Goal: Information Seeking & Learning: Learn about a topic

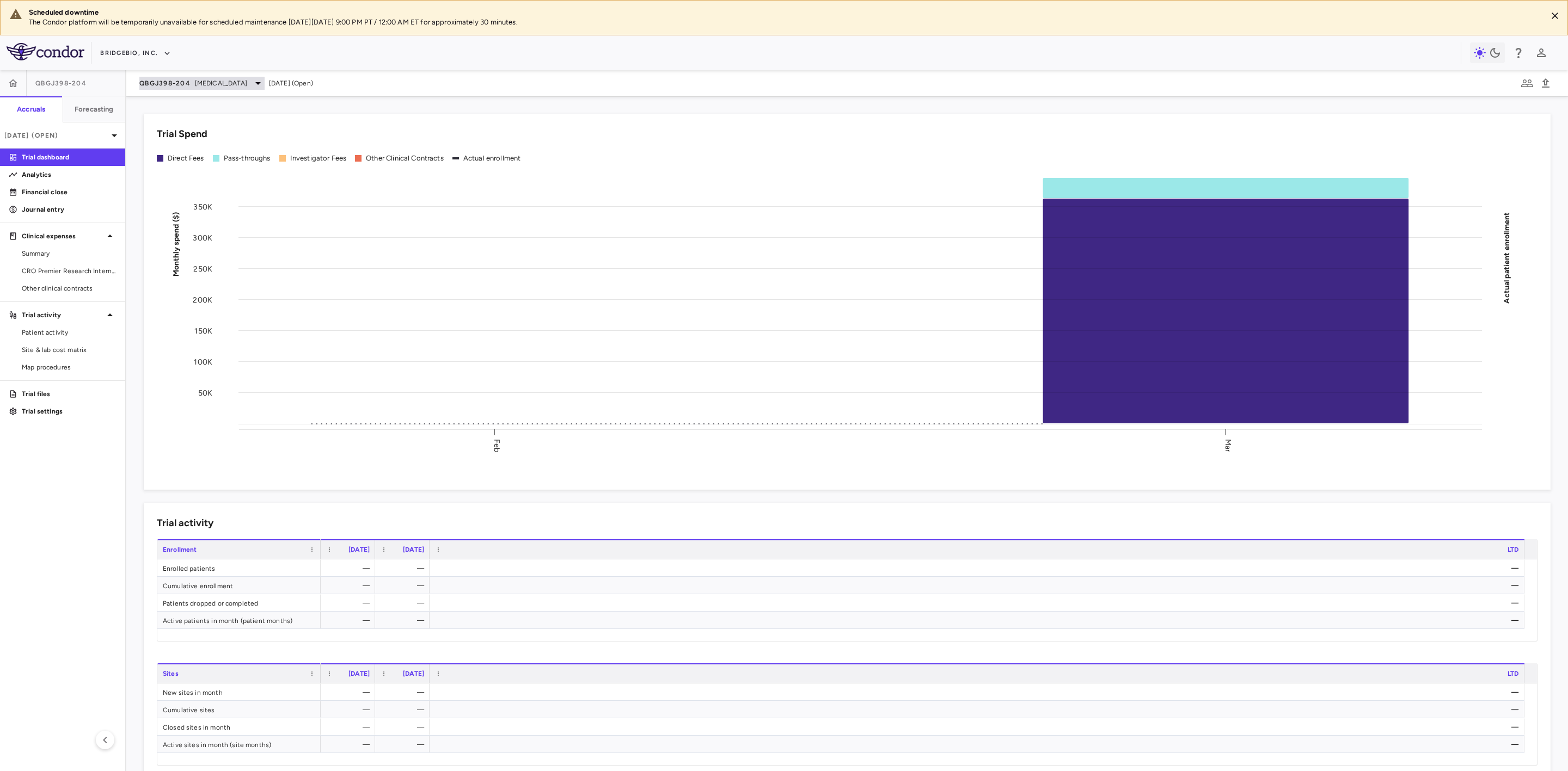
click at [216, 85] on span "[MEDICAL_DATA]" at bounding box center [221, 83] width 52 height 10
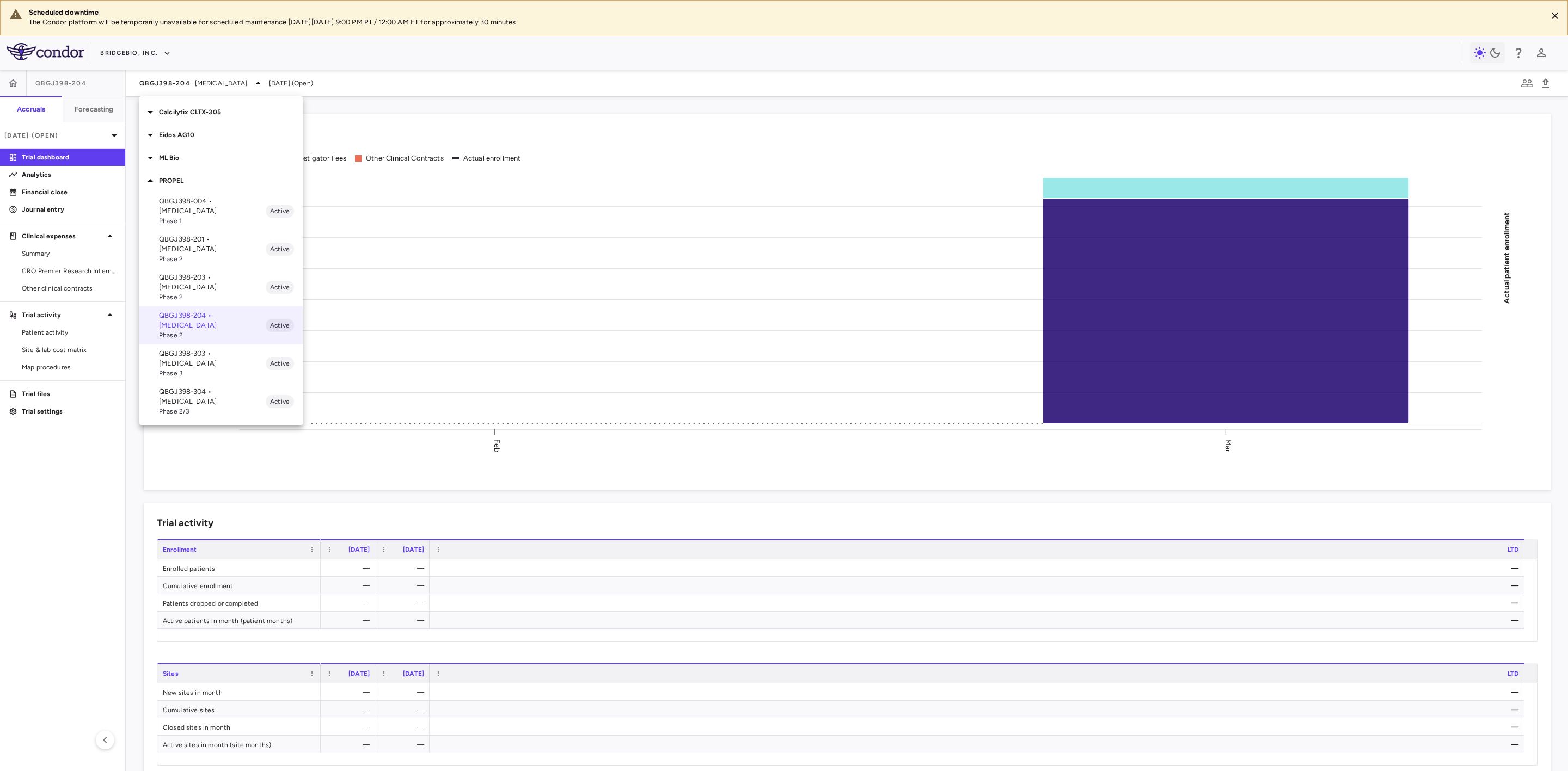
click at [196, 110] on p "Calcilytix CLTX-305" at bounding box center [230, 112] width 144 height 10
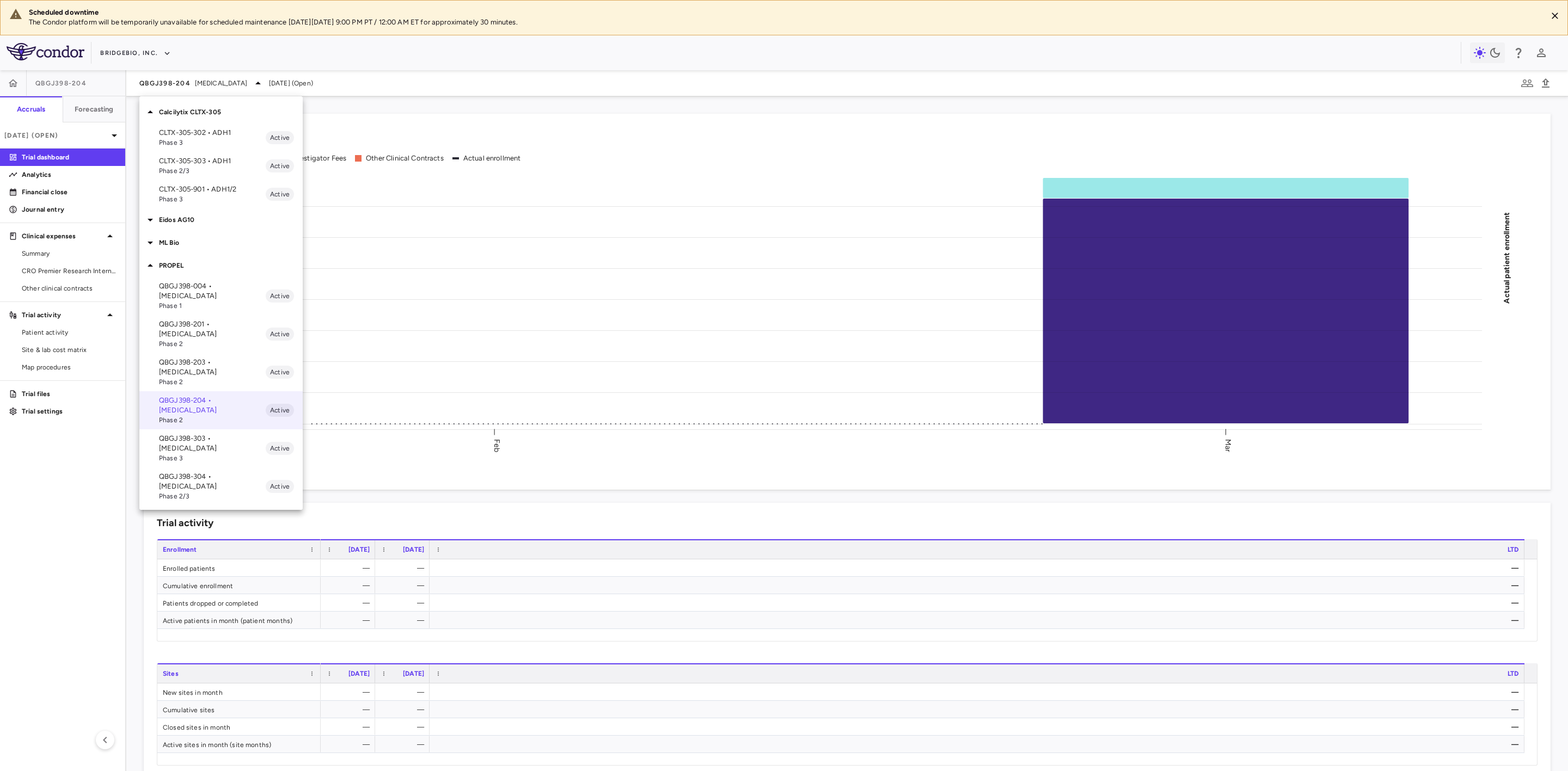
click at [213, 138] on span "Phase 3" at bounding box center [212, 142] width 107 height 10
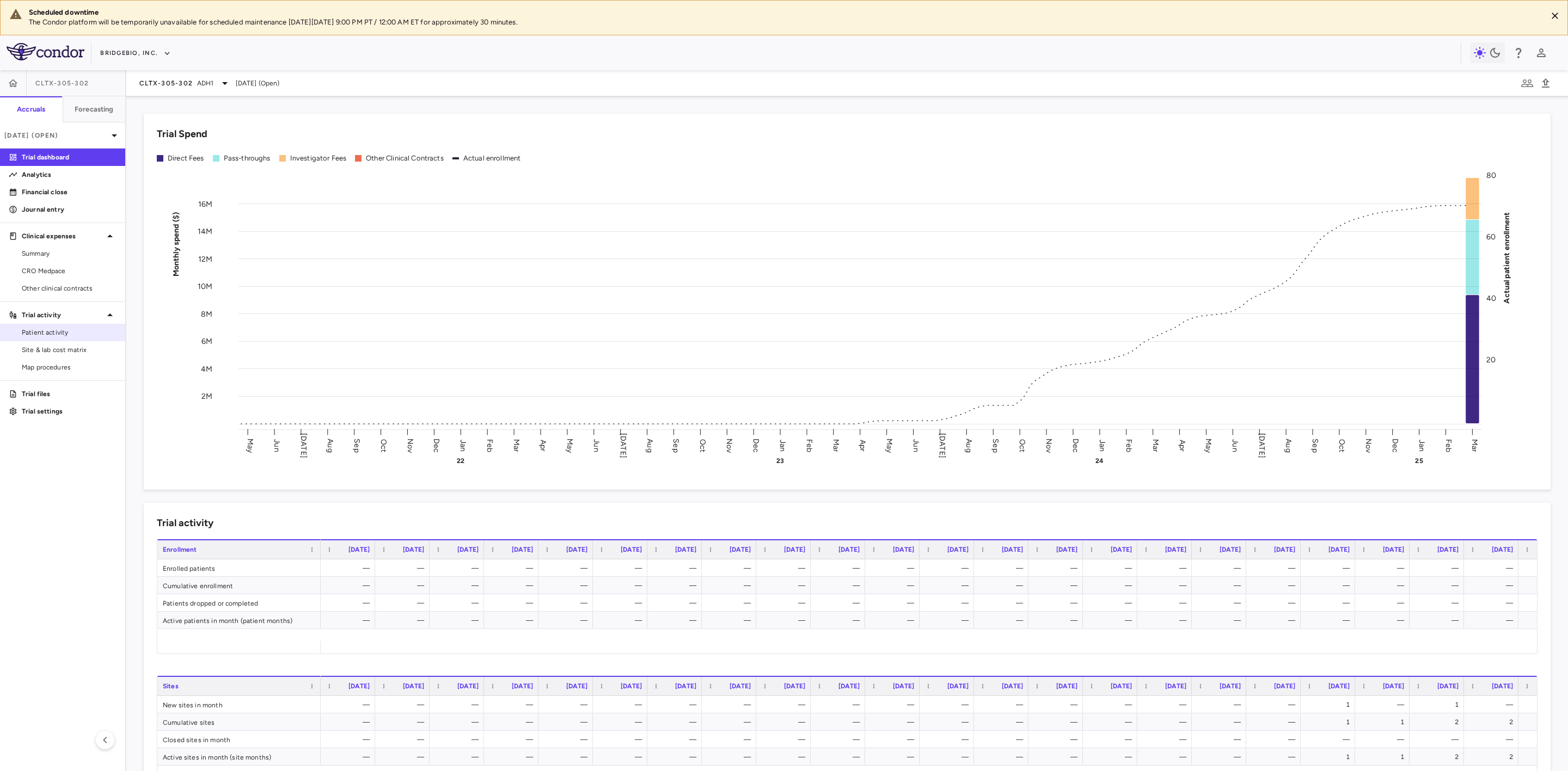
click at [55, 330] on span "Patient activity" at bounding box center [69, 332] width 94 height 10
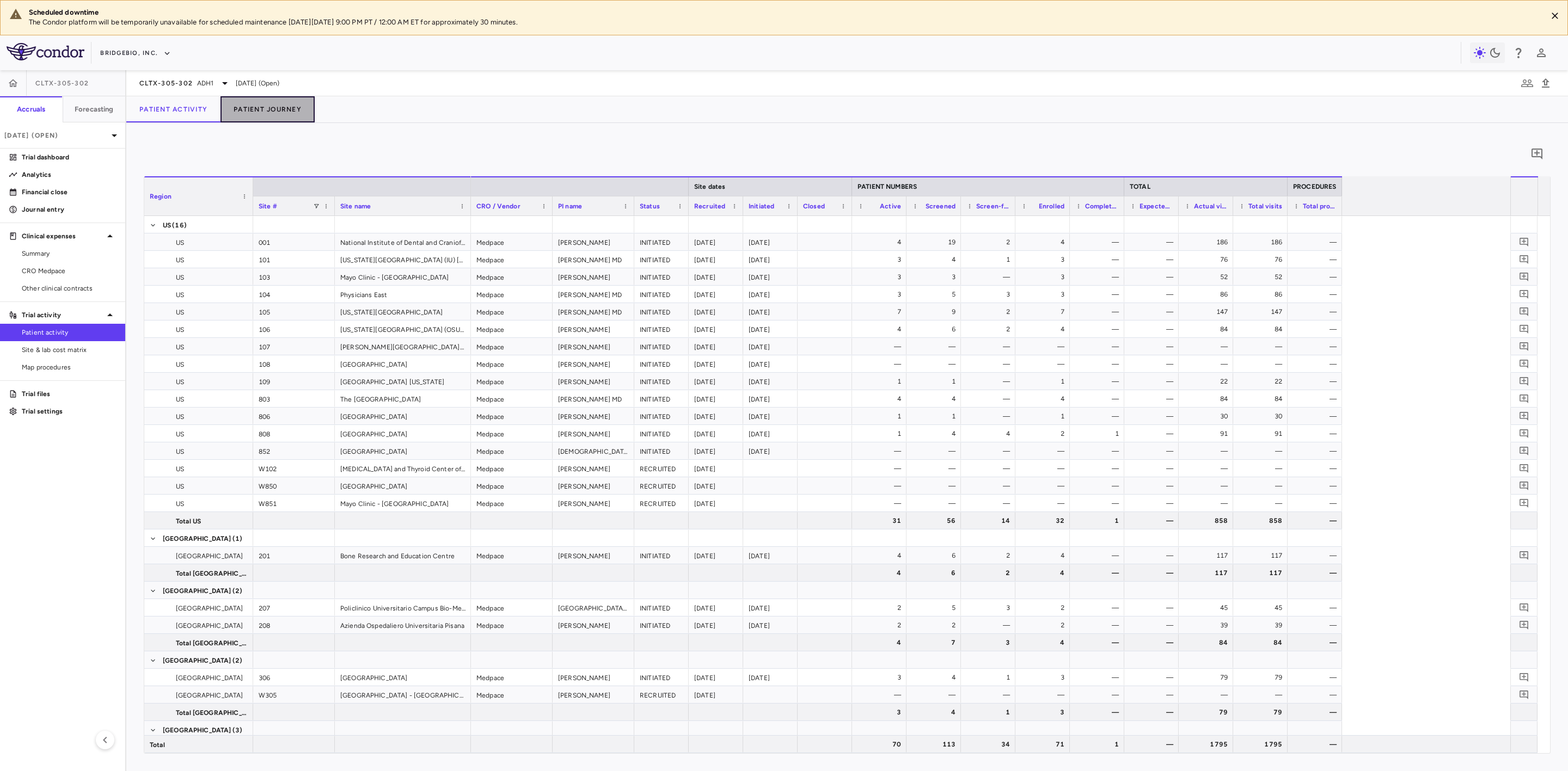
click at [266, 118] on button "Patient Journey" at bounding box center [268, 109] width 94 height 26
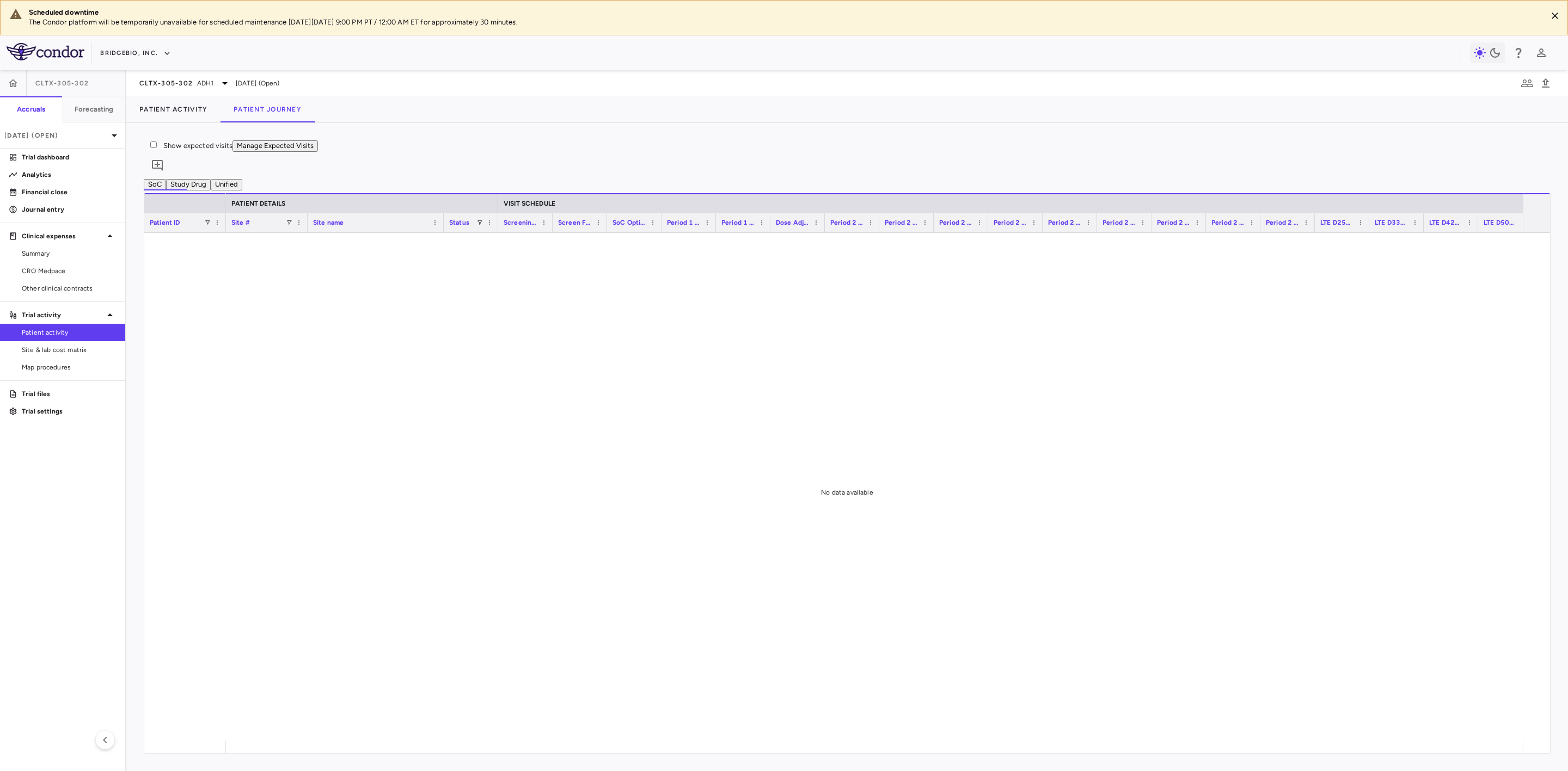
click at [243, 185] on button "Unified" at bounding box center [226, 185] width 32 height 12
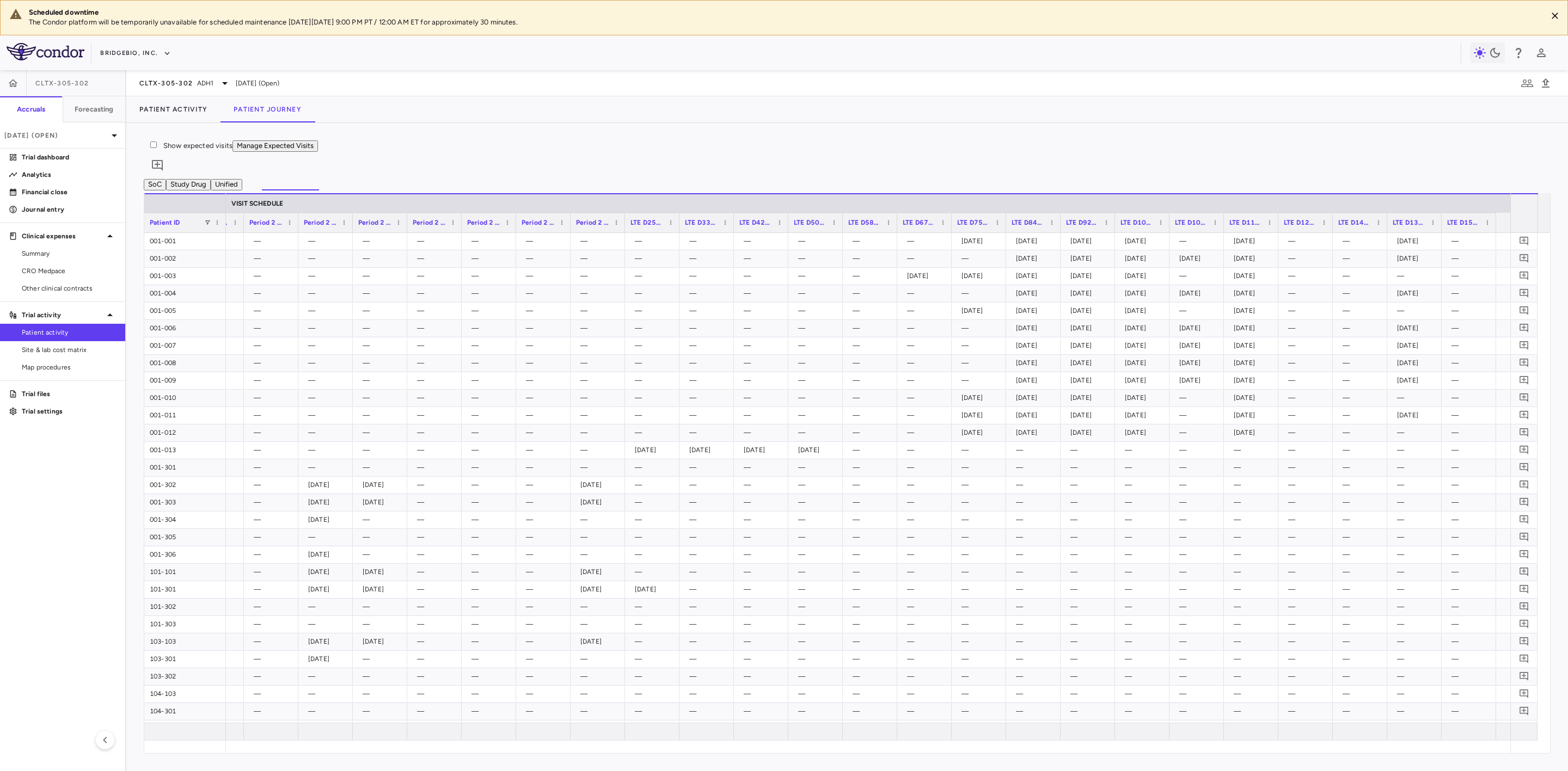
scroll to position [0, 38]
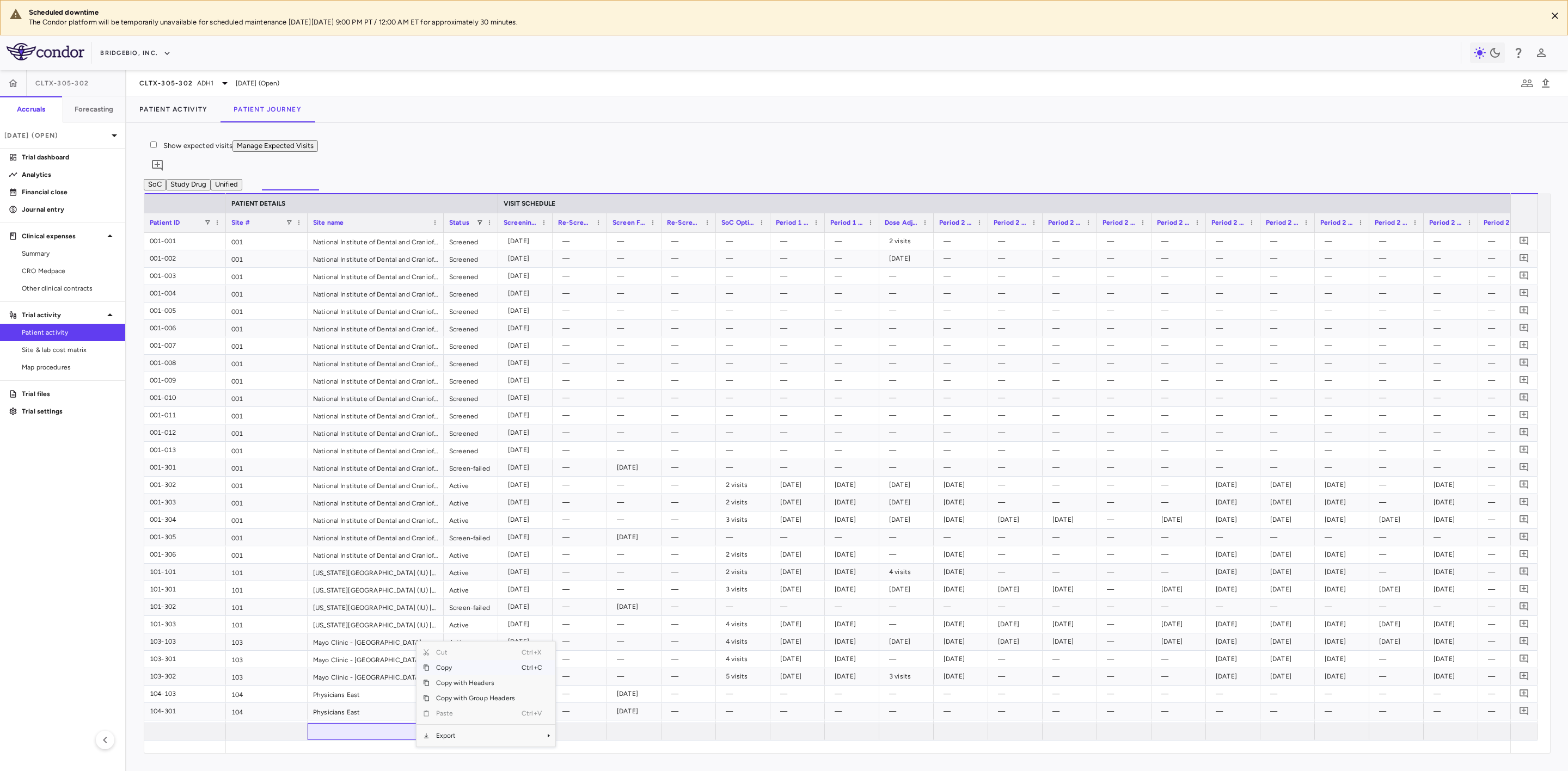
click at [288, 753] on div "Drag here to set row groups Drag here to set column labels Patient ID VISIT SCH…" at bounding box center [847, 474] width 1406 height 560
click at [56, 162] on p "Trial dashboard" at bounding box center [69, 157] width 94 height 10
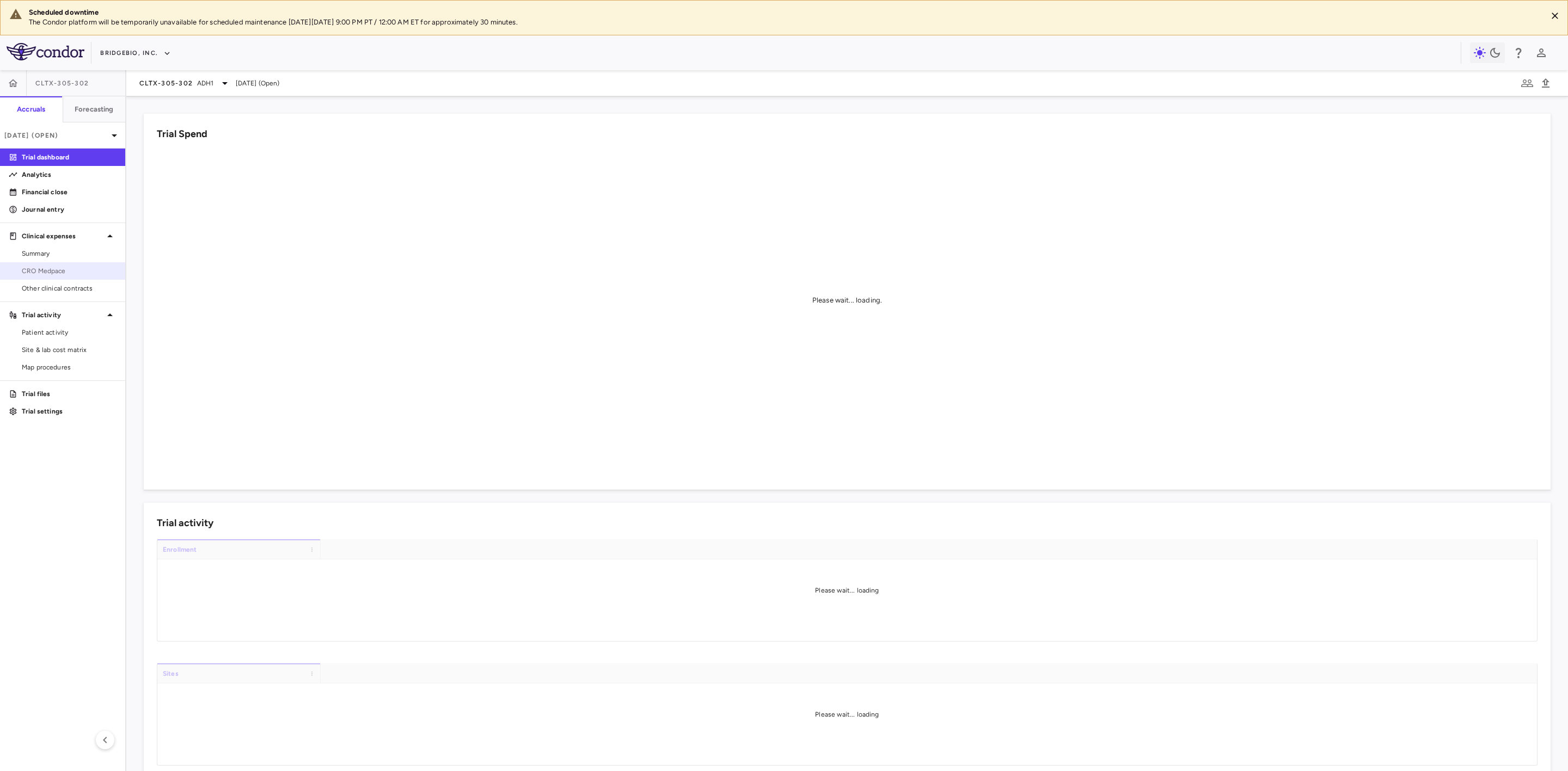
click at [70, 272] on span "CRO Medpace" at bounding box center [69, 270] width 94 height 10
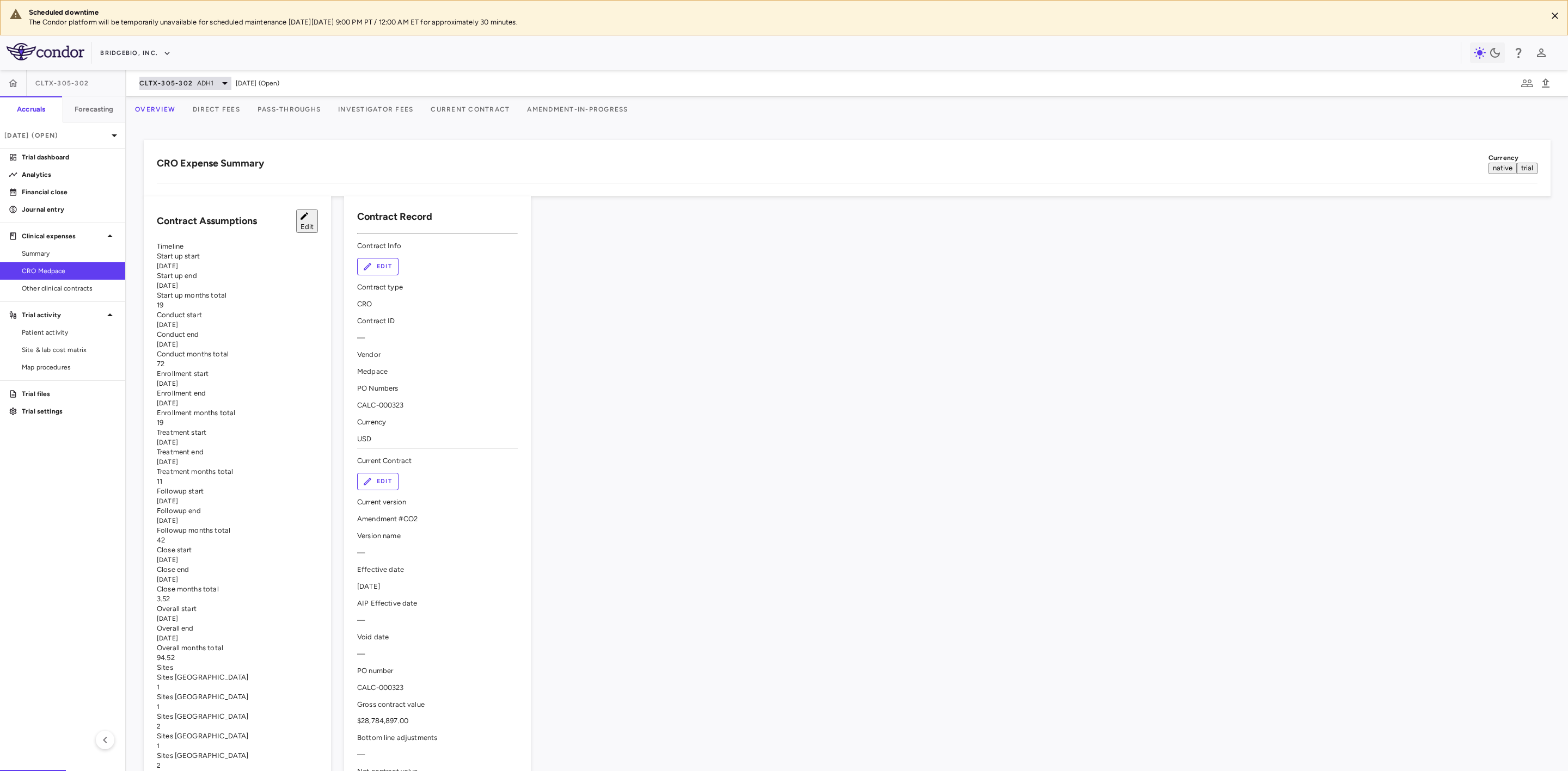
click at [201, 82] on span "ADH1" at bounding box center [206, 83] width 17 height 10
click at [187, 265] on p "PROPEL" at bounding box center [230, 266] width 144 height 10
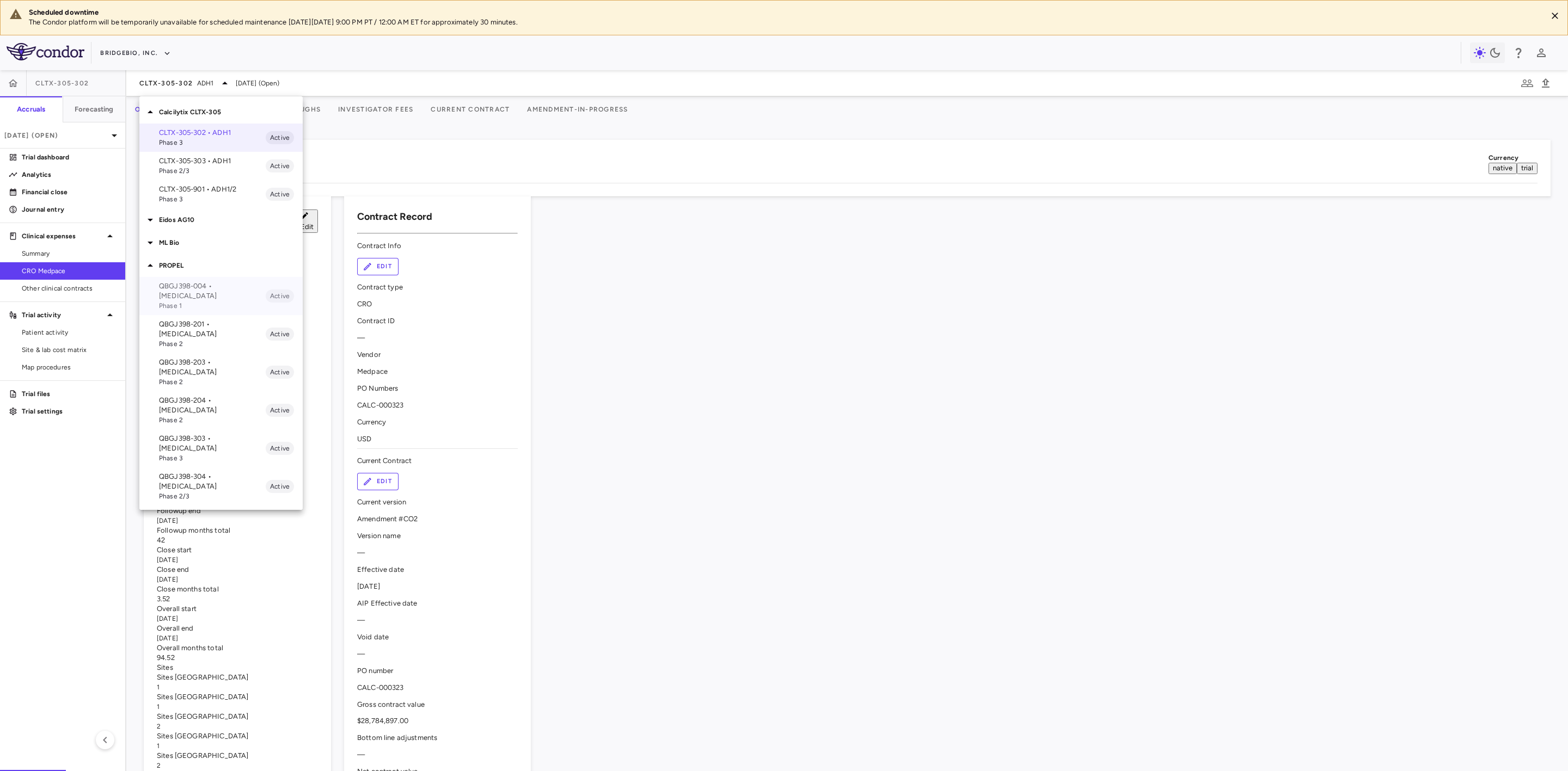
click at [216, 298] on p "QBGJ398-004 • [MEDICAL_DATA]" at bounding box center [212, 291] width 107 height 19
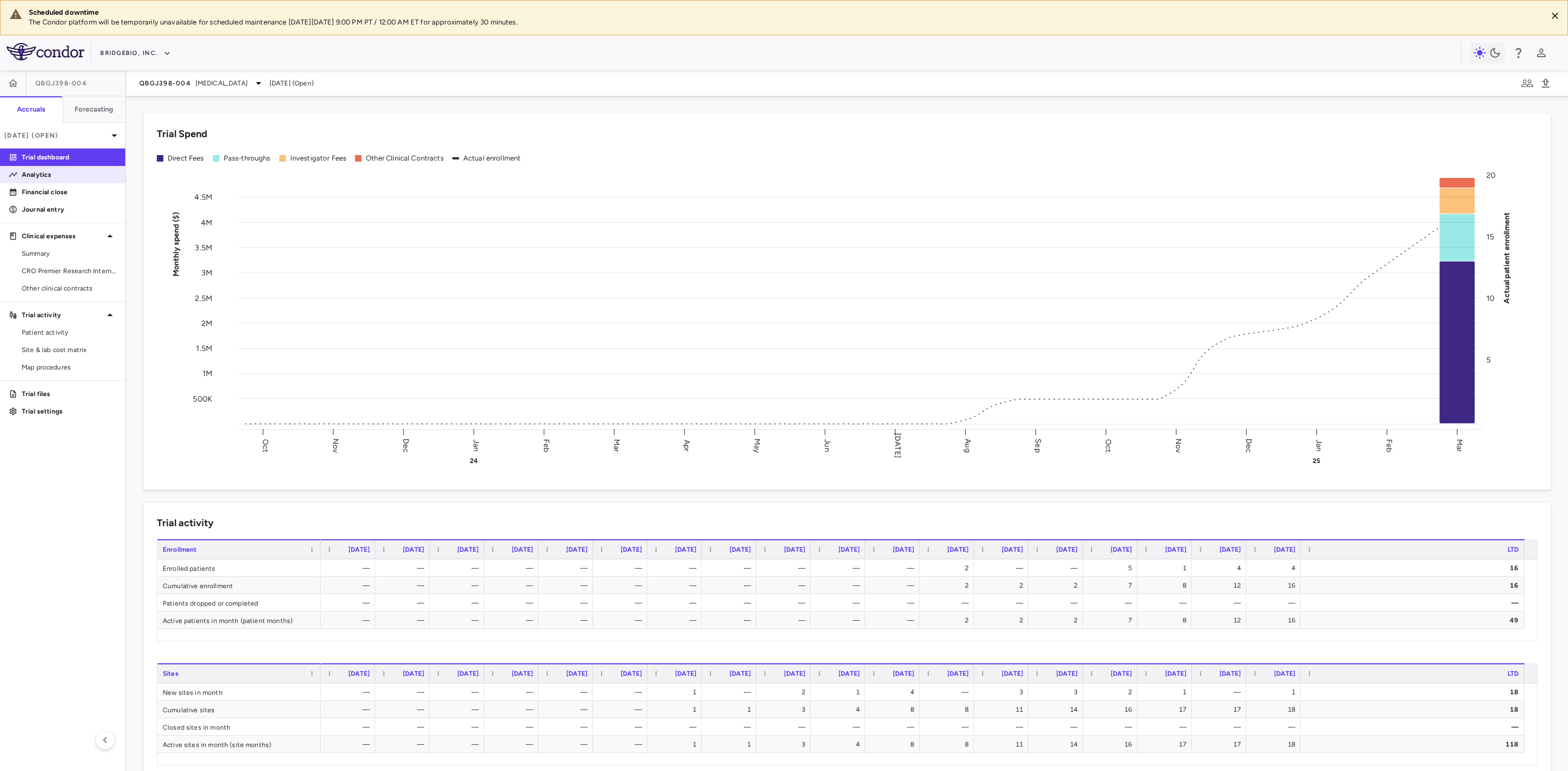
click at [57, 171] on p "Analytics" at bounding box center [69, 174] width 94 height 10
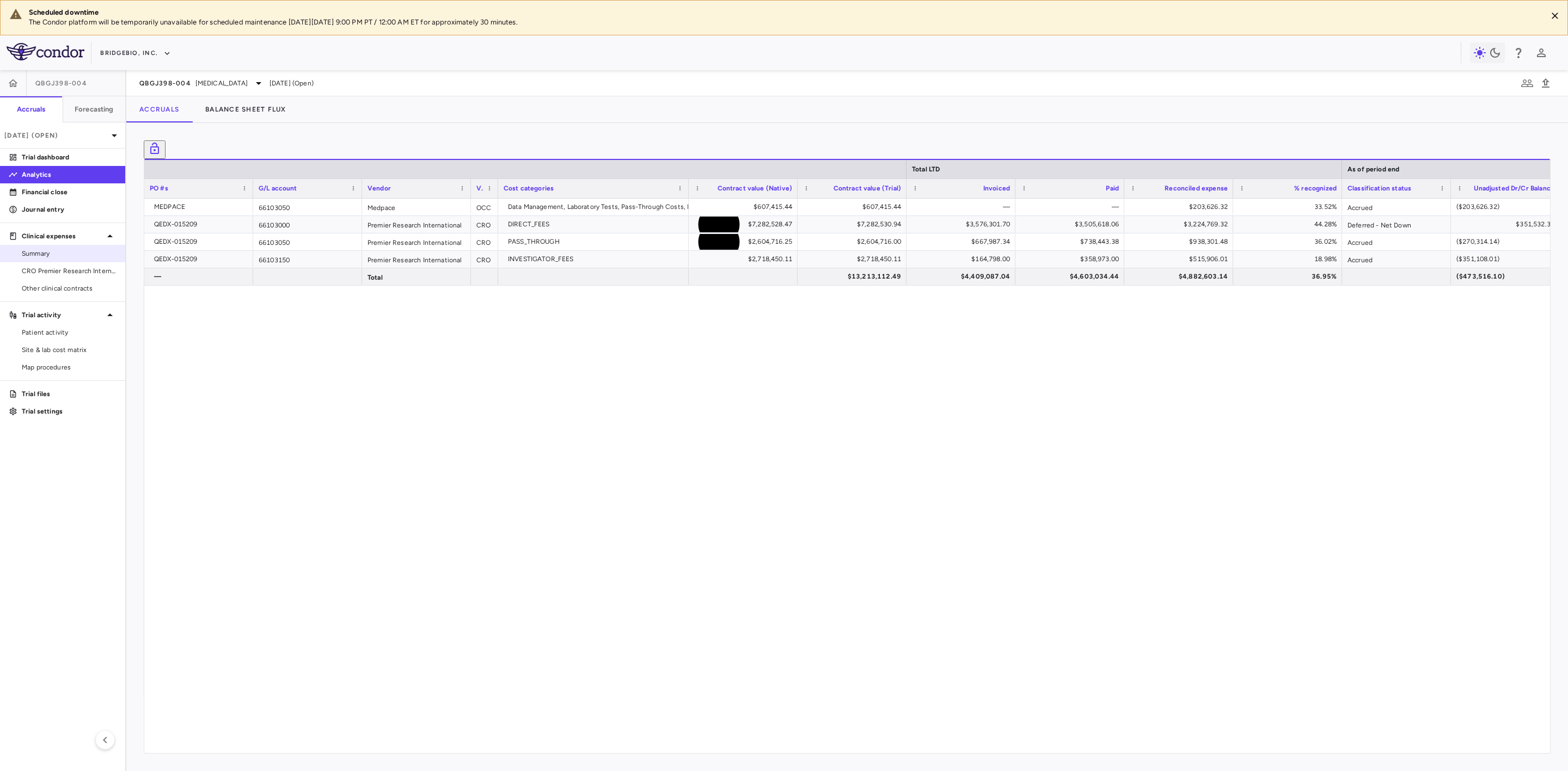
click at [61, 251] on span "Summary" at bounding box center [69, 253] width 94 height 10
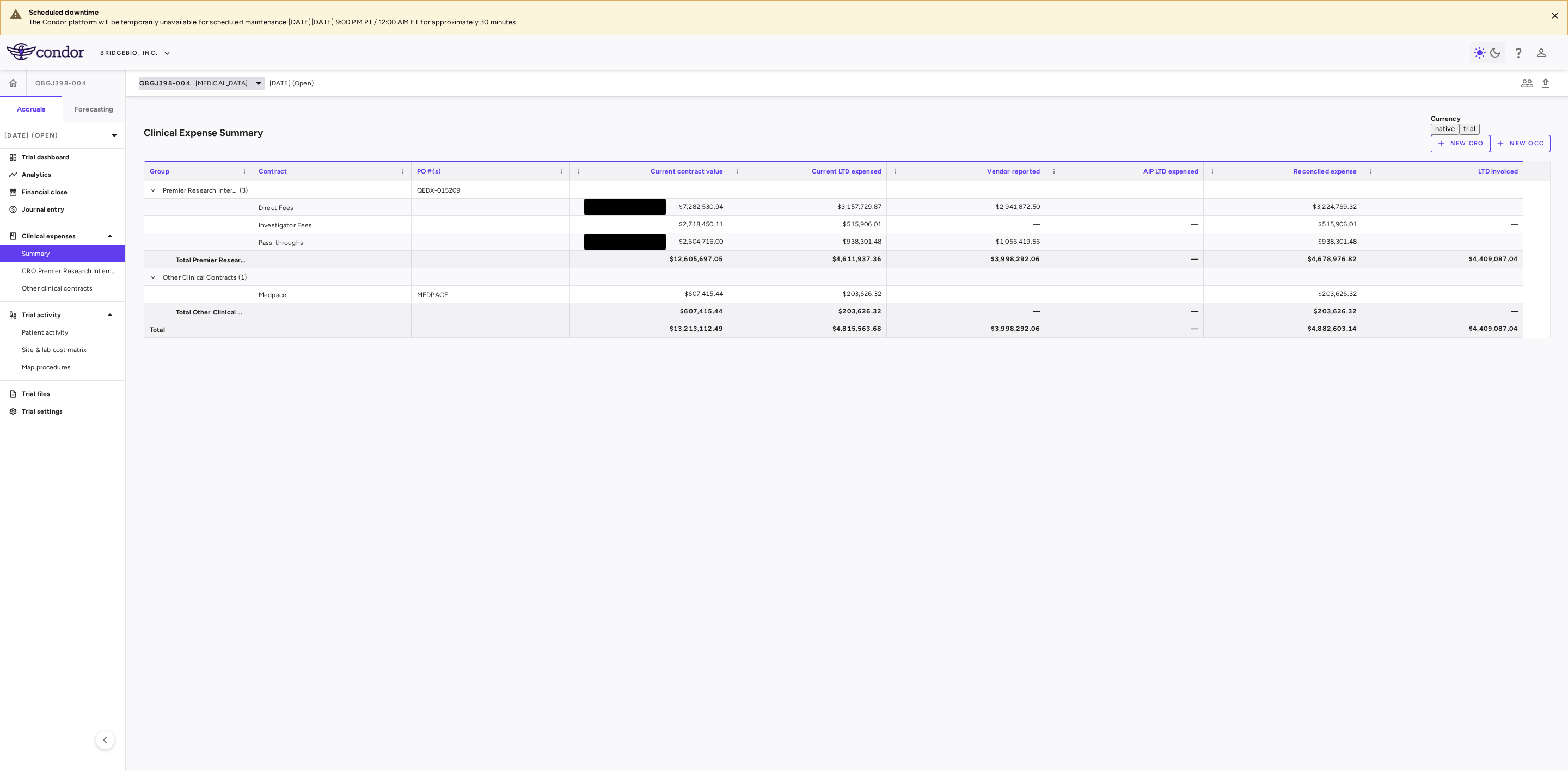
click at [237, 90] on div "QBGJ398-004 [MEDICAL_DATA]" at bounding box center [202, 84] width 126 height 13
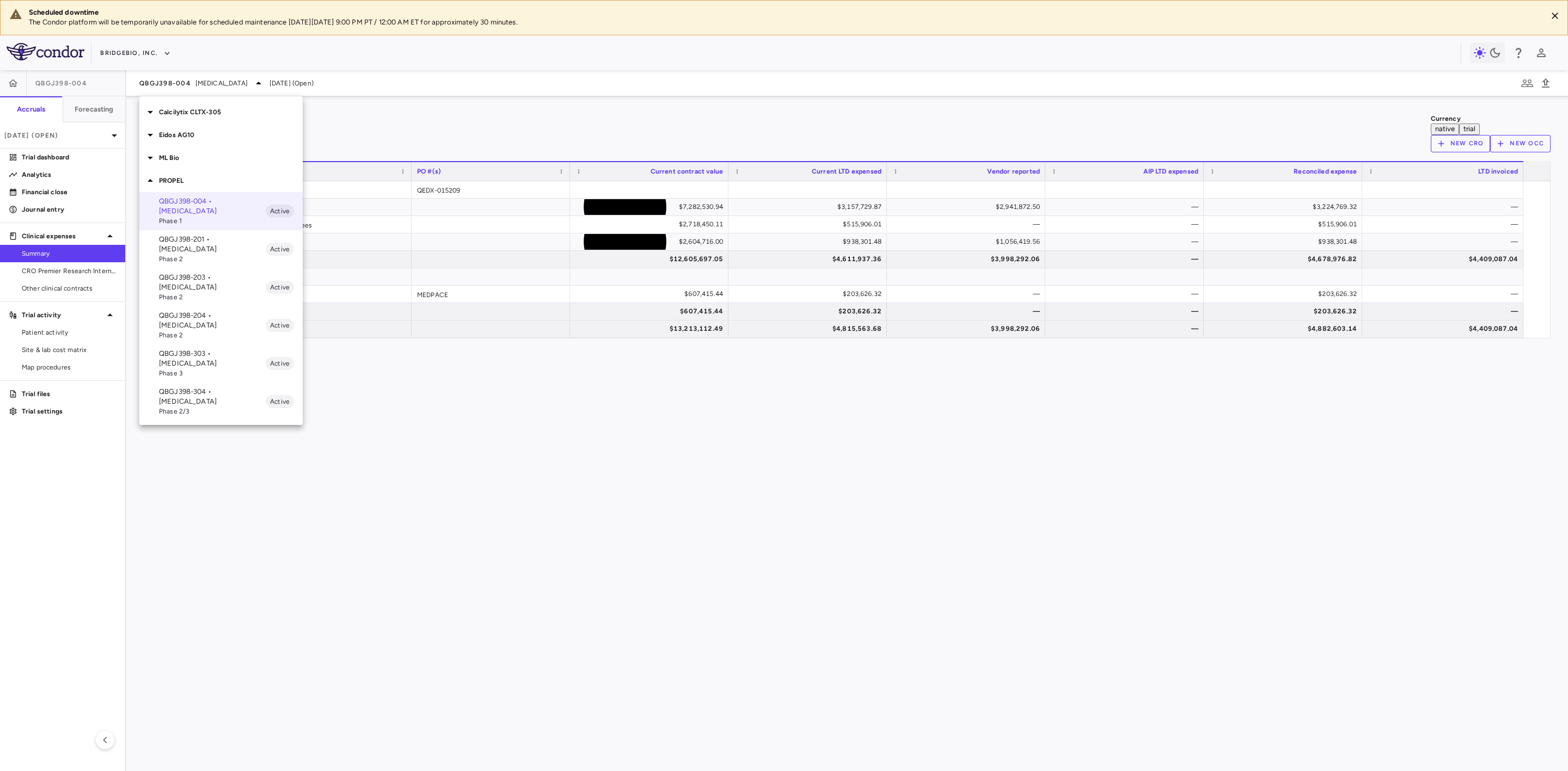
click at [210, 387] on p "QBGJ398-304 • [MEDICAL_DATA]" at bounding box center [212, 397] width 107 height 19
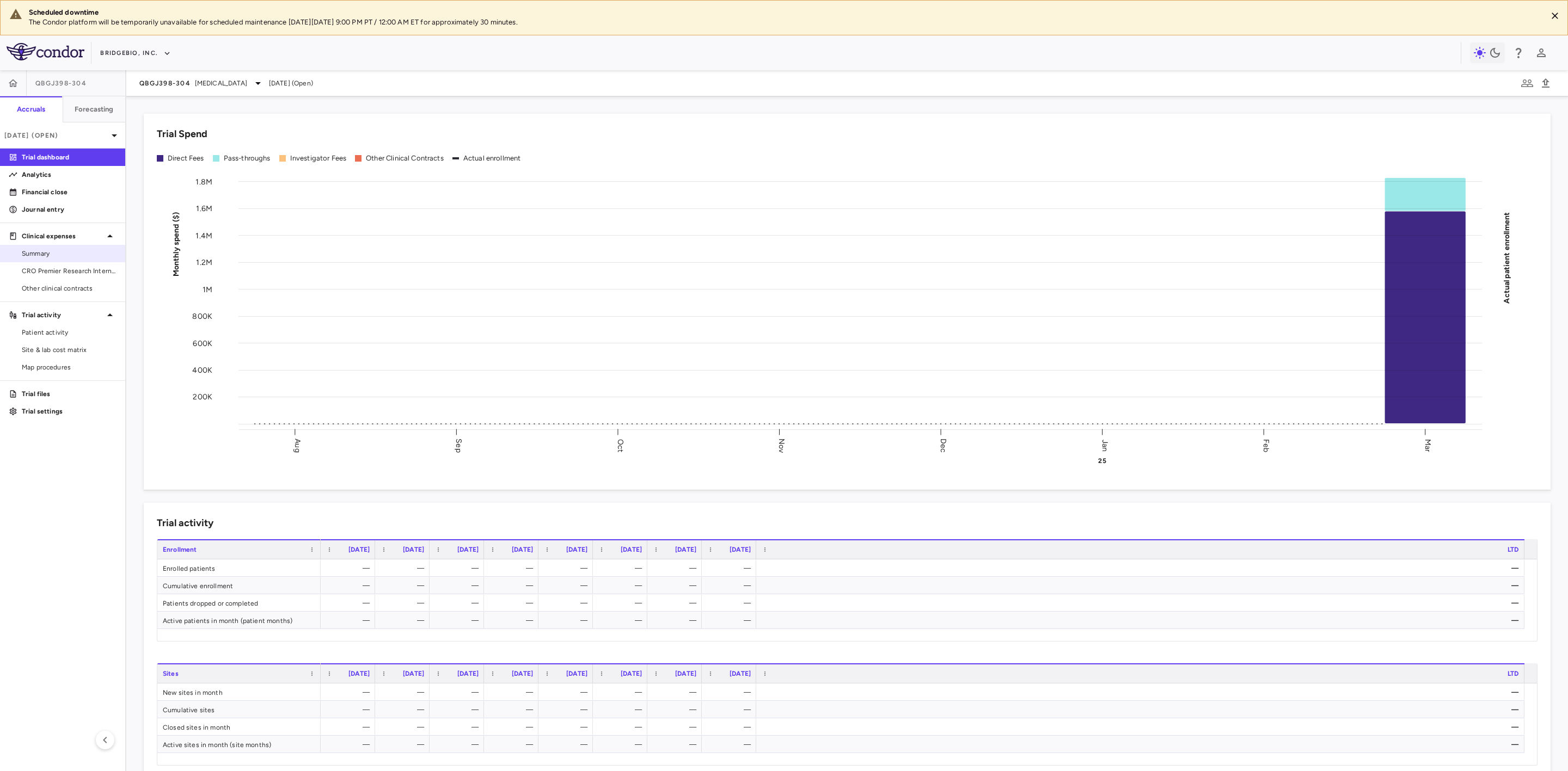
click at [54, 256] on span "Summary" at bounding box center [69, 253] width 94 height 10
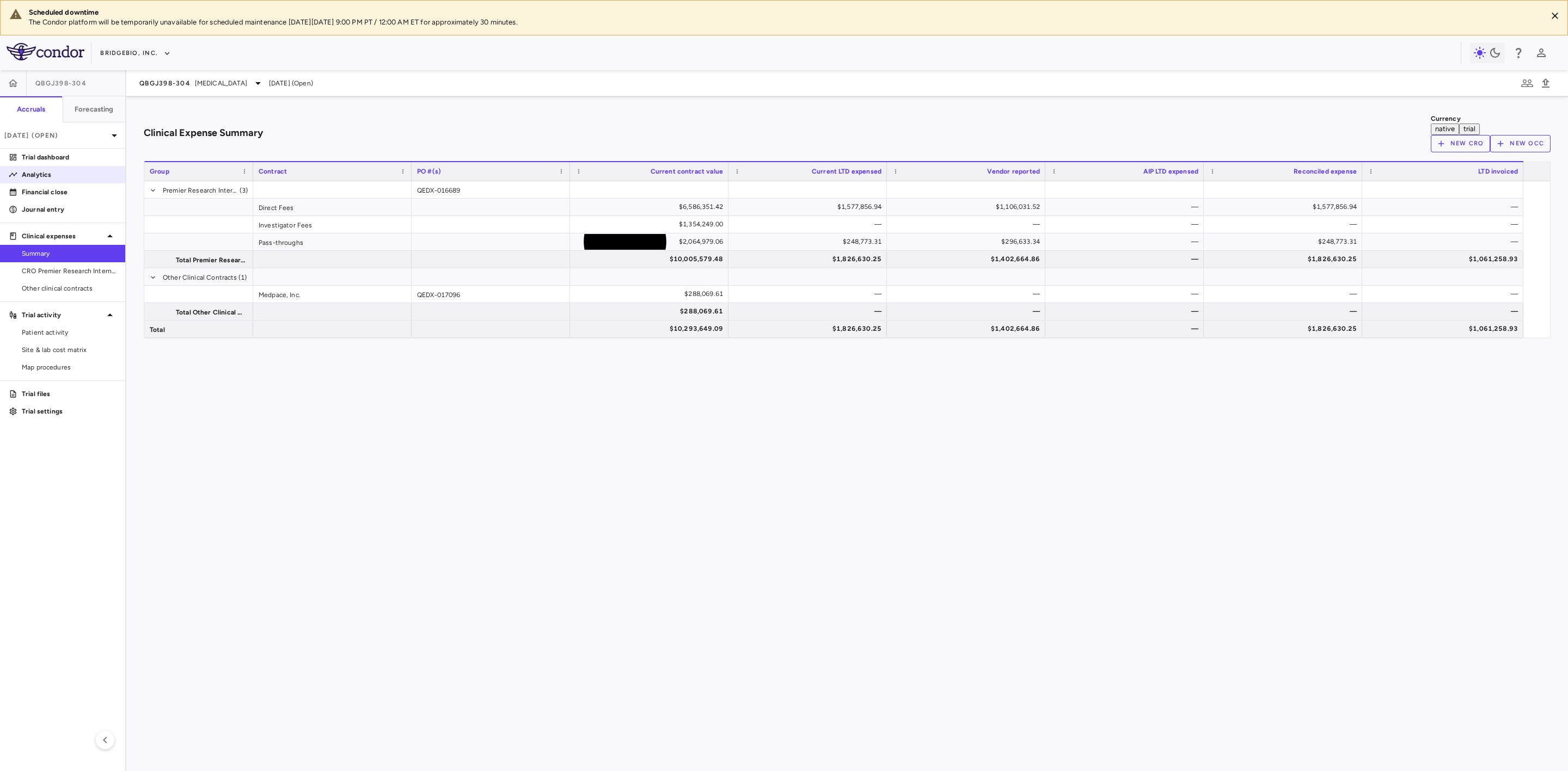
click at [53, 178] on p "Analytics" at bounding box center [69, 174] width 94 height 10
